Goal: Task Accomplishment & Management: Manage account settings

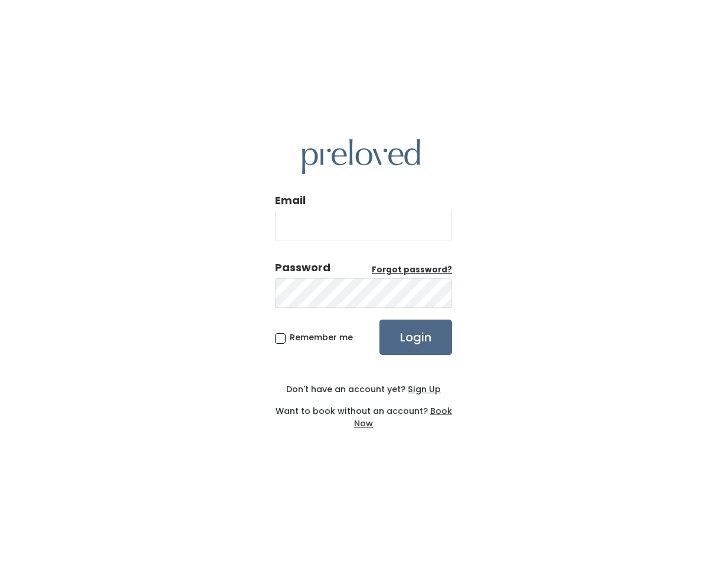
type input "[PERSON_NAME][EMAIL_ADDRESS][DOMAIN_NAME]"
click at [324, 339] on span "Remember me" at bounding box center [321, 337] width 63 height 12
click at [297, 339] on input "Remember me" at bounding box center [294, 335] width 8 height 8
checkbox input "true"
click at [405, 337] on input "Login" at bounding box center [415, 337] width 73 height 35
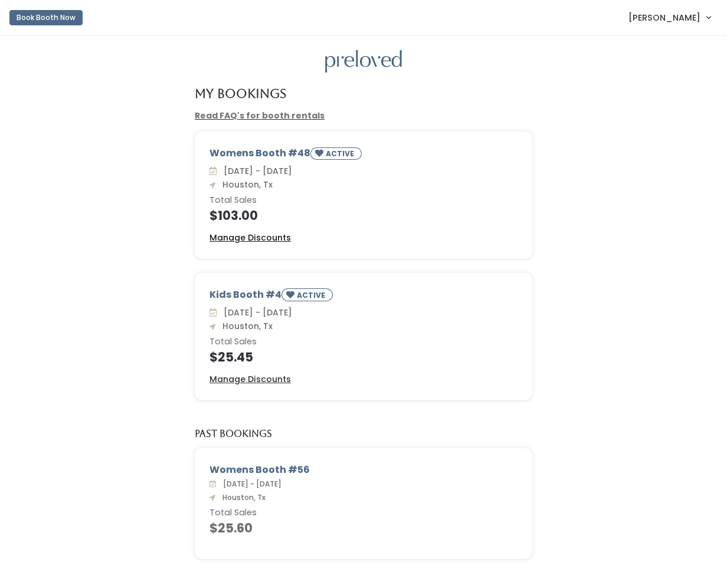
click at [261, 239] on u "Manage Discounts" at bounding box center [249, 238] width 81 height 12
click at [269, 380] on u "Manage Discounts" at bounding box center [249, 379] width 81 height 12
